Goal: Check status: Check status

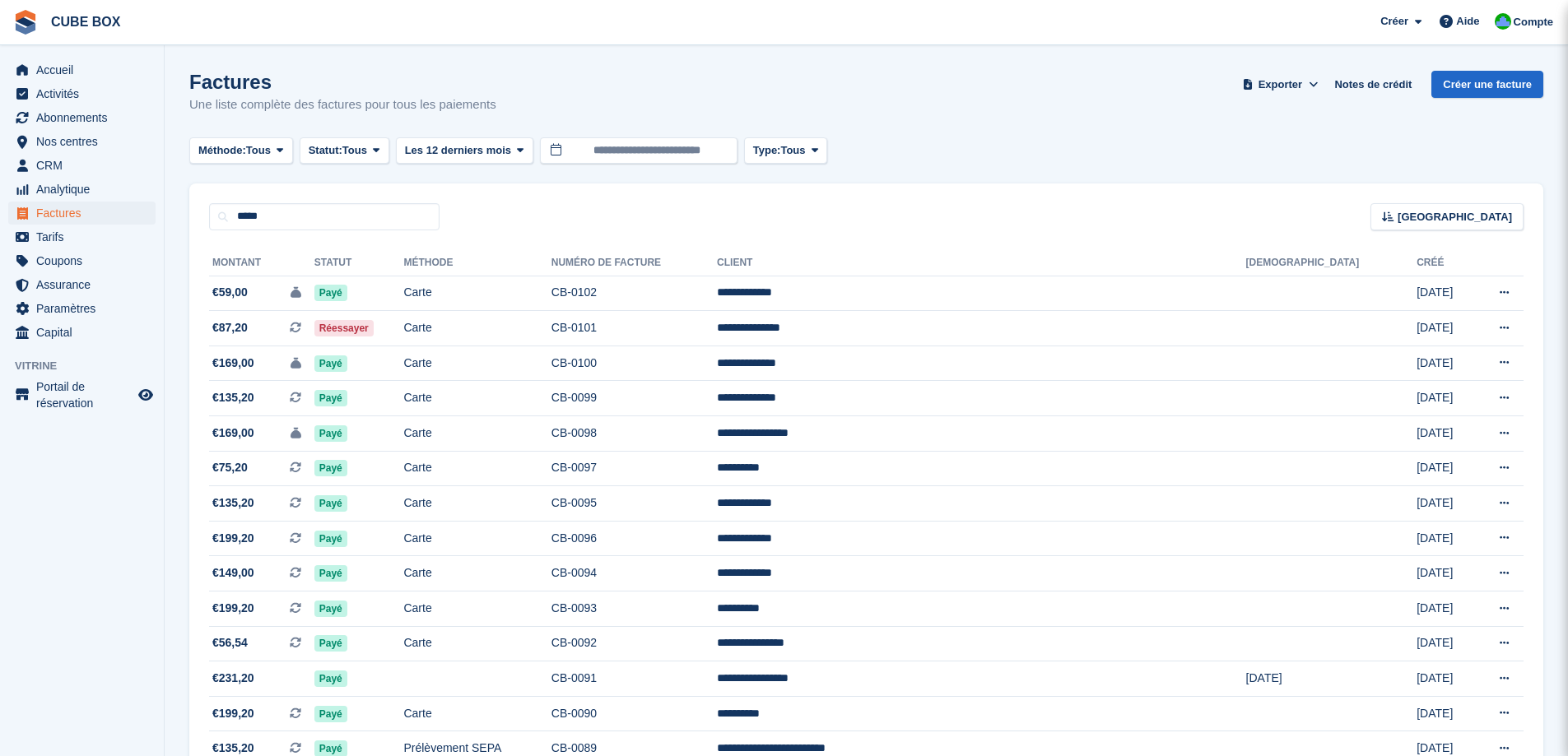
type input "*****"
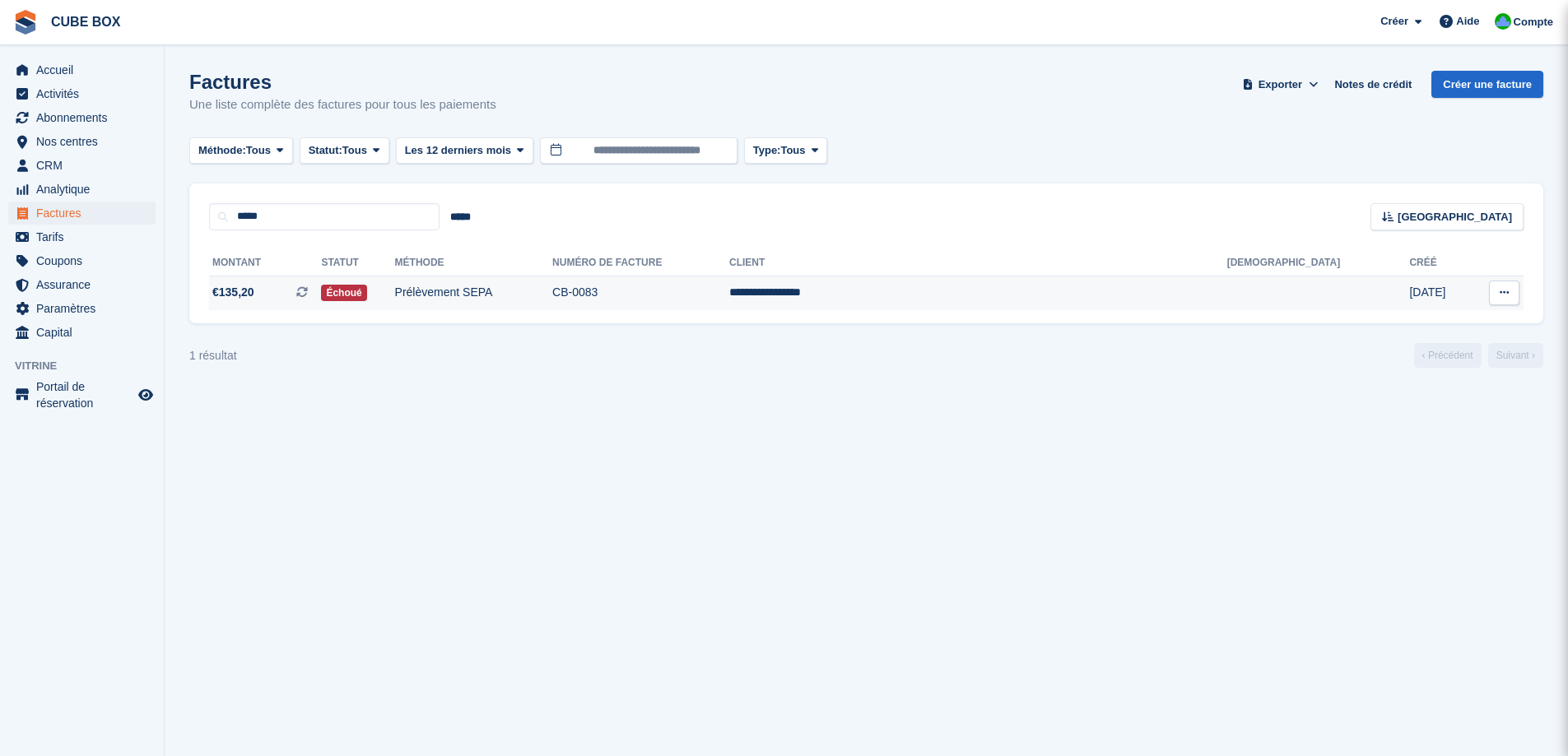
click at [553, 307] on td "Prélèvement SEPA" at bounding box center [474, 293] width 157 height 35
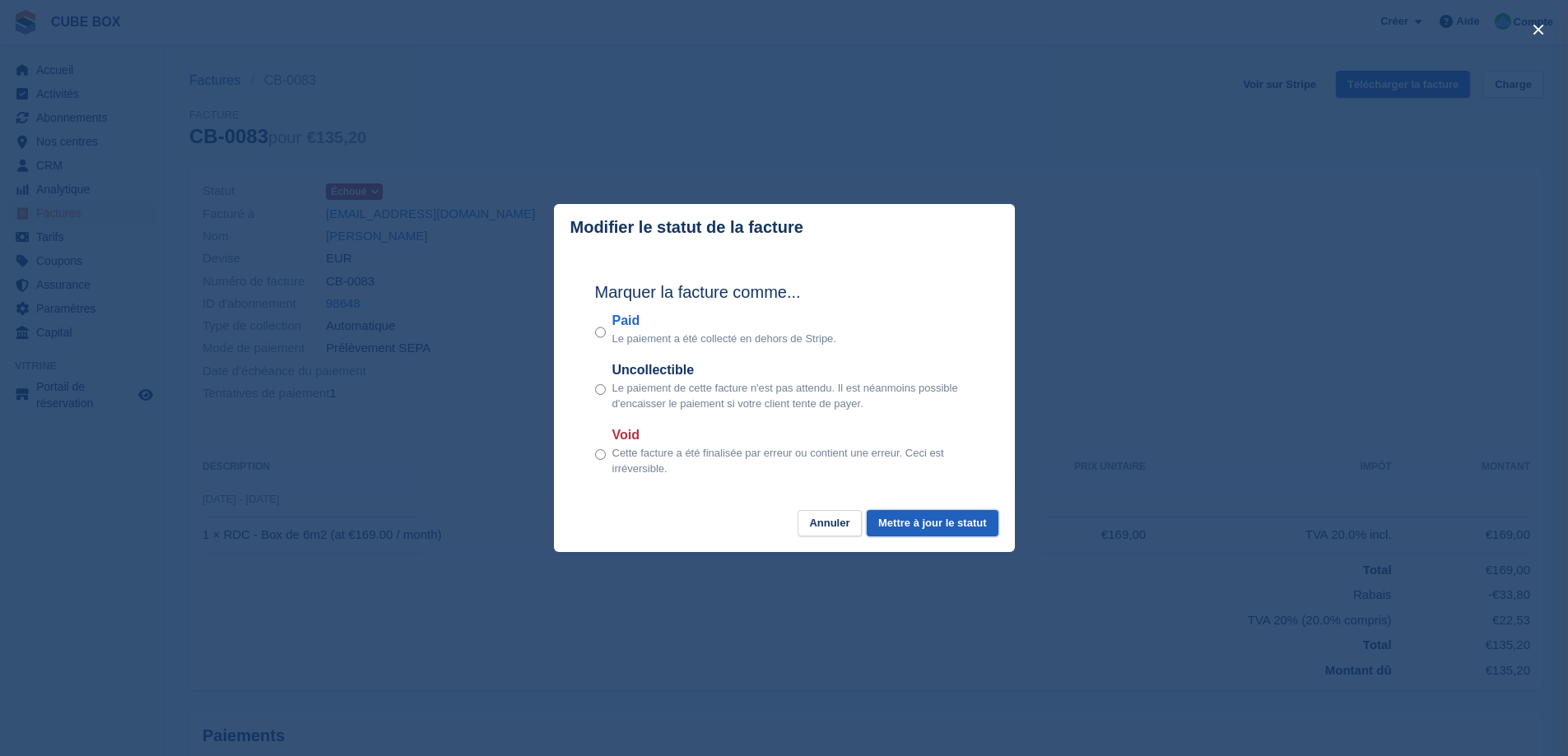
click at [945, 519] on button "Mettre à jour le statut" at bounding box center [932, 523] width 131 height 27
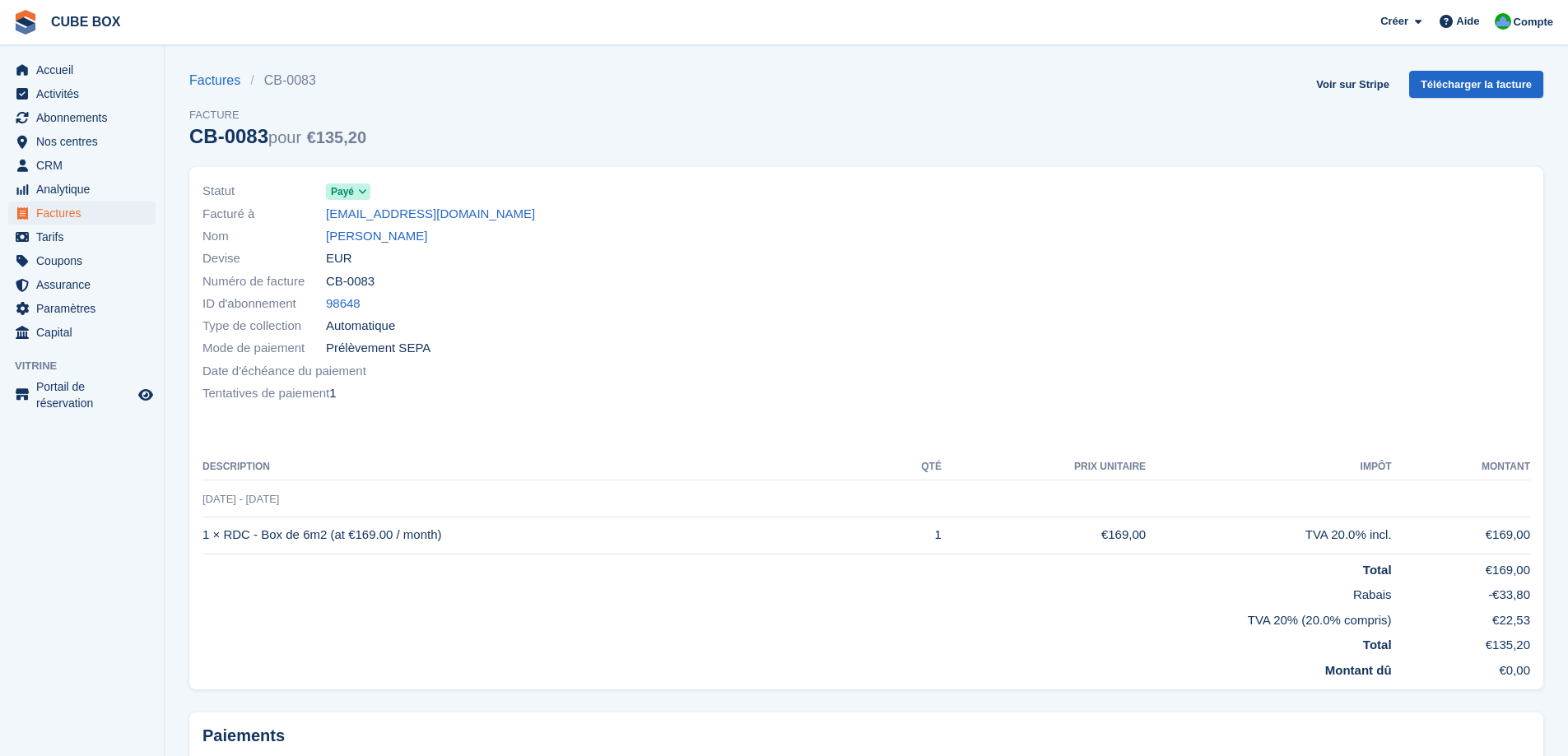
click at [916, 112] on div "Factures CB-0083 Facture CB-0083 pour €135,20 Voir sur Stripe Télécharger la fa…" at bounding box center [866, 119] width 1354 height 96
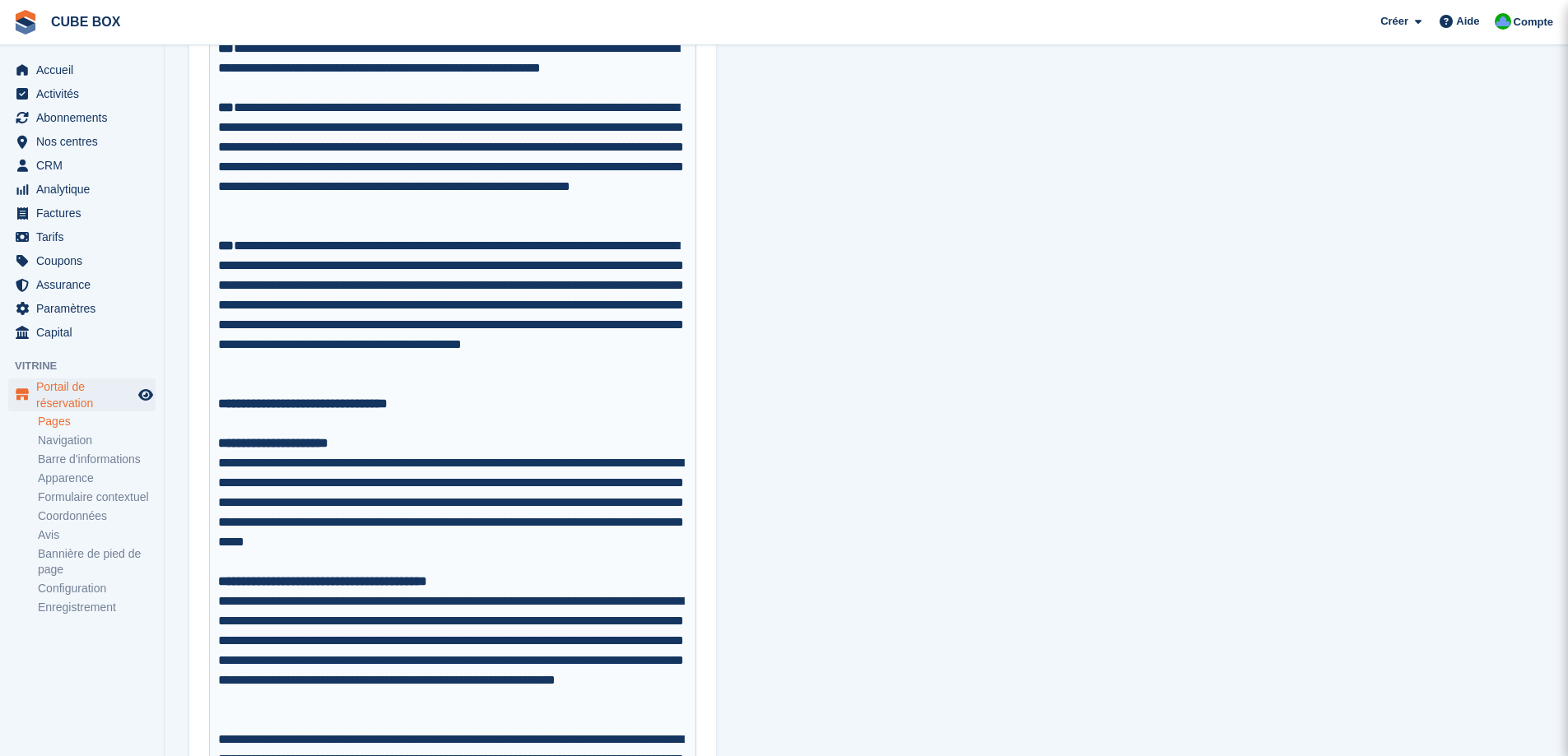
scroll to position [658, 0]
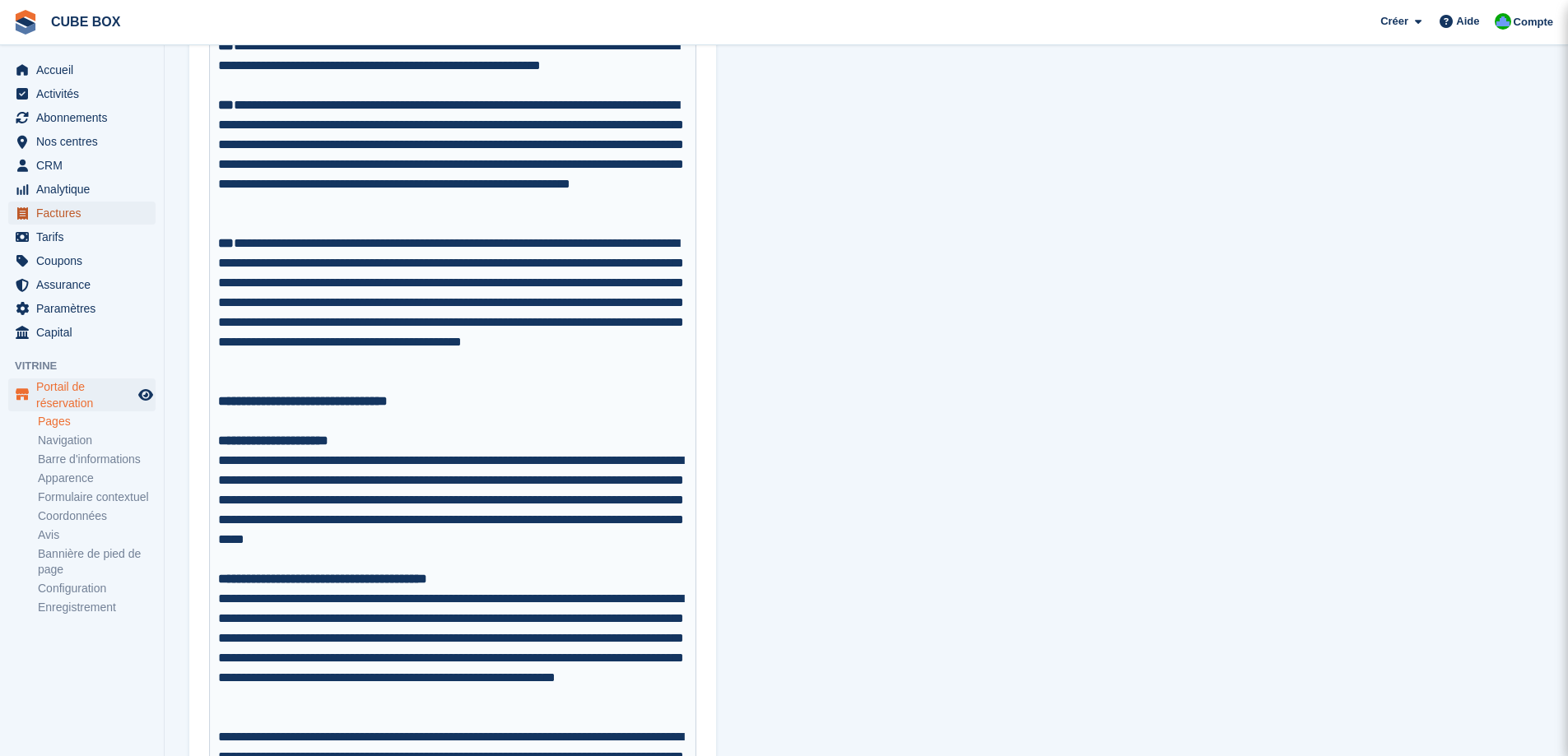
click at [67, 204] on span "Factures" at bounding box center [85, 213] width 99 height 23
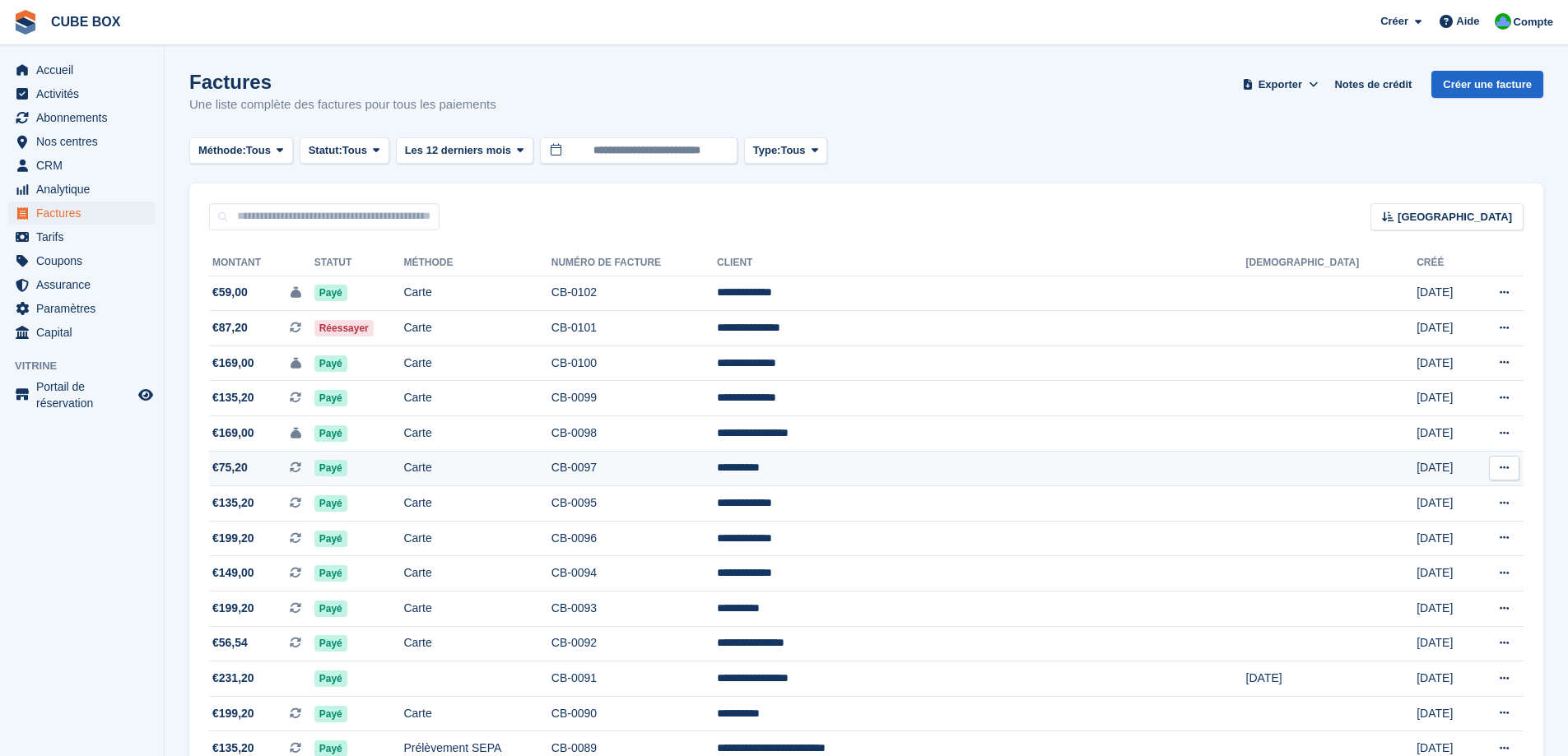
click at [717, 464] on td "CB-0097" at bounding box center [634, 469] width 165 height 36
